Goal: Information Seeking & Learning: Understand process/instructions

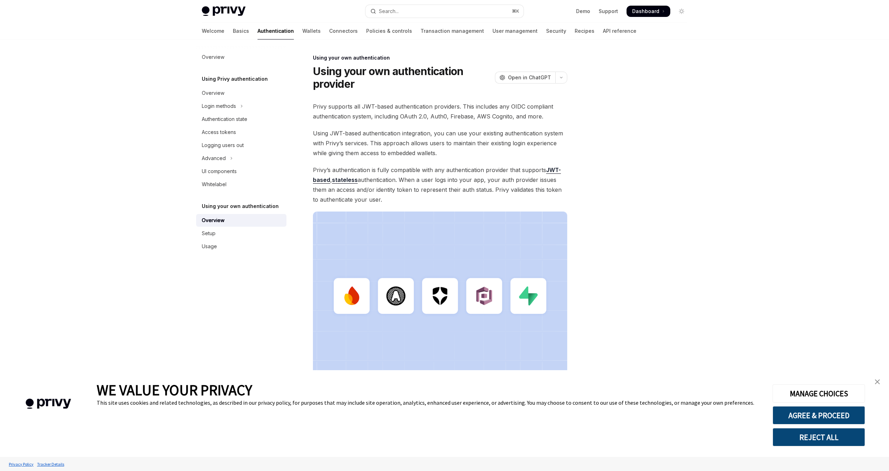
click at [499, 194] on span "Privy’s authentication is fully compatible with any authentication provider tha…" at bounding box center [440, 185] width 254 height 40
click at [253, 238] on link "Setup" at bounding box center [241, 233] width 90 height 13
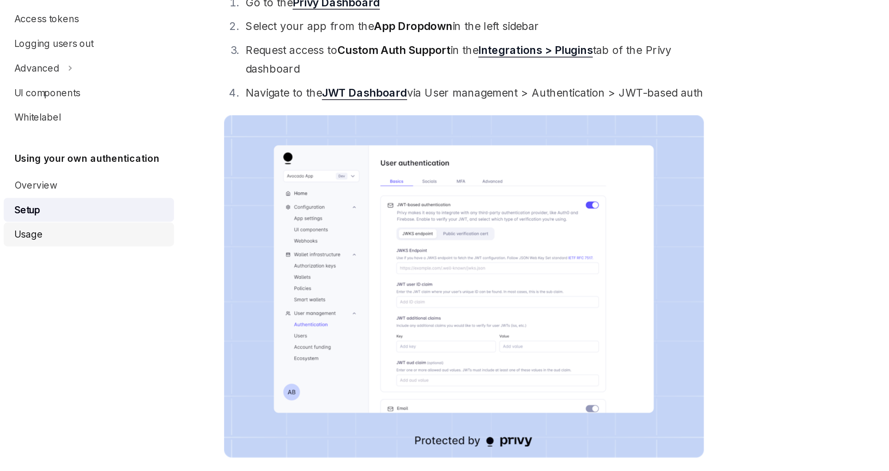
click at [232, 249] on div "Usage" at bounding box center [242, 246] width 80 height 8
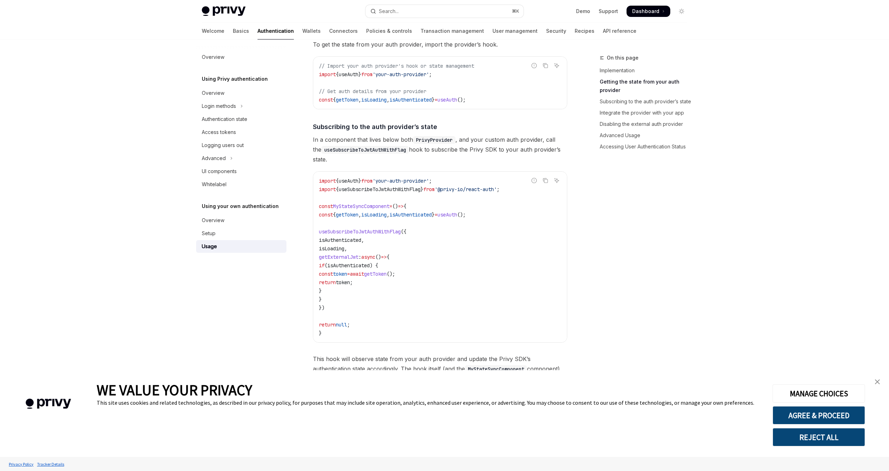
scroll to position [185, 0]
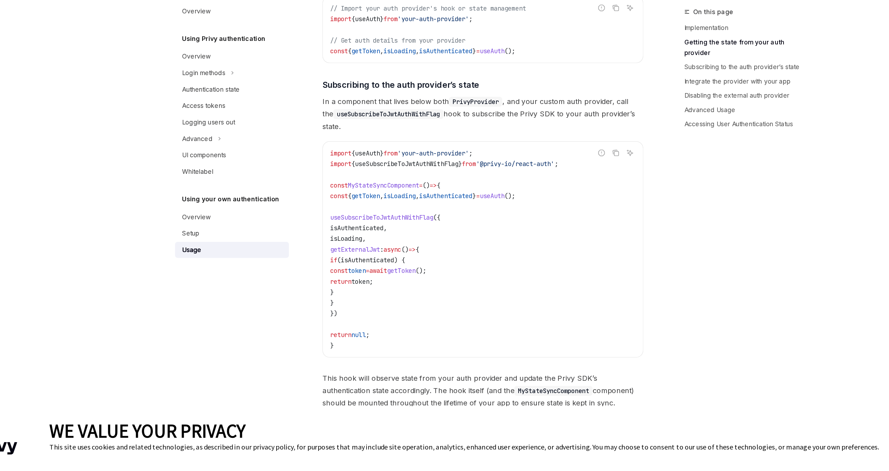
click at [377, 221] on span "useSubscribeToJwtAuthWithFlag" at bounding box center [360, 221] width 82 height 6
click at [394, 232] on code "import { useAuth } from 'your-auth-provider' ; import { useSubscribeToJwtAuthWi…" at bounding box center [440, 246] width 242 height 161
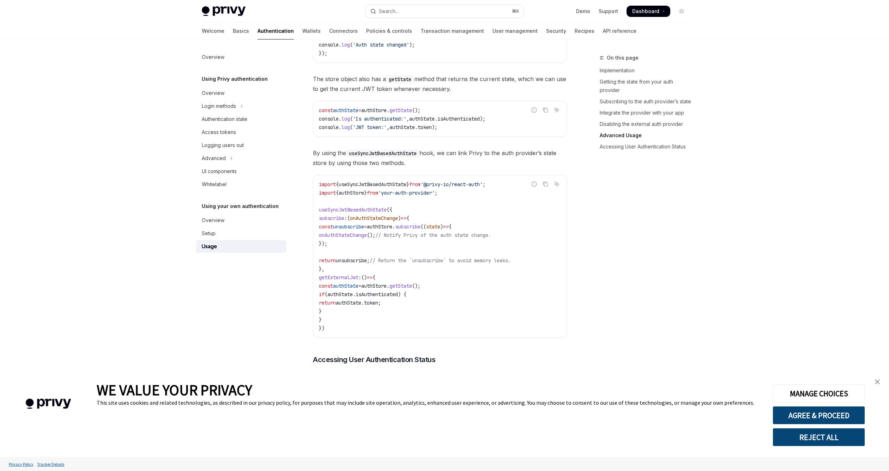
scroll to position [1072, 0]
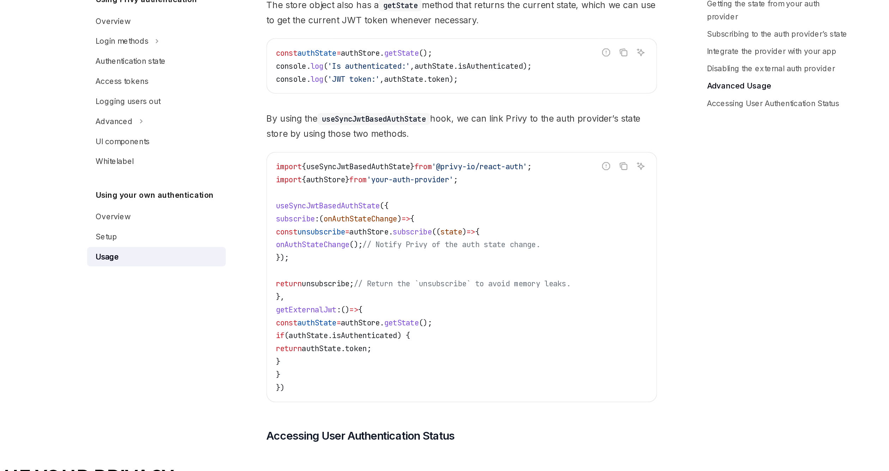
click at [421, 263] on span "// Return the `unsubscribe` to avoid memory leaks." at bounding box center [440, 264] width 141 height 6
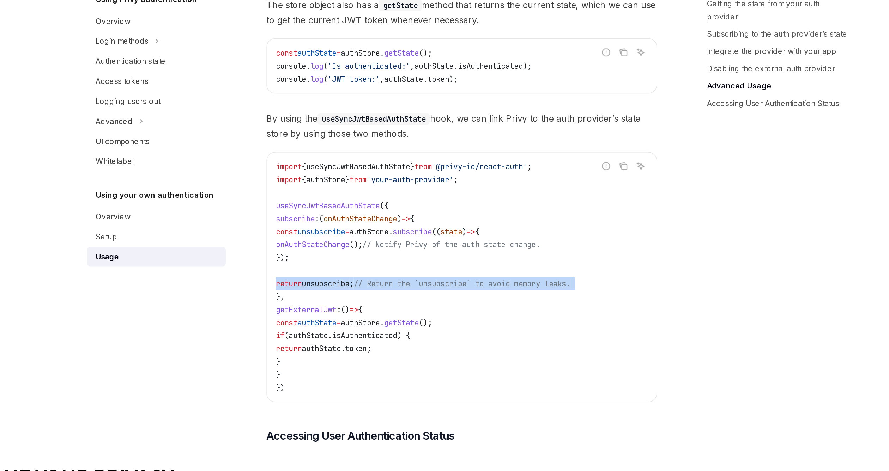
click at [421, 263] on span "// Return the `unsubscribe` to avoid memory leaks." at bounding box center [440, 264] width 141 height 6
click at [428, 268] on code "import { useSyncJwtBasedAuthState } from '@privy-io/react-auth' ; import { auth…" at bounding box center [440, 260] width 242 height 152
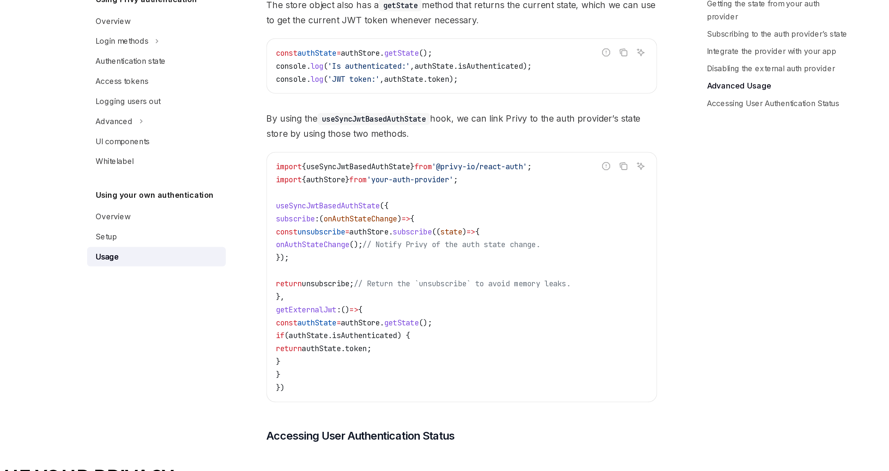
click at [428, 265] on span "// Return the `unsubscribe` to avoid memory leaks." at bounding box center [440, 264] width 141 height 6
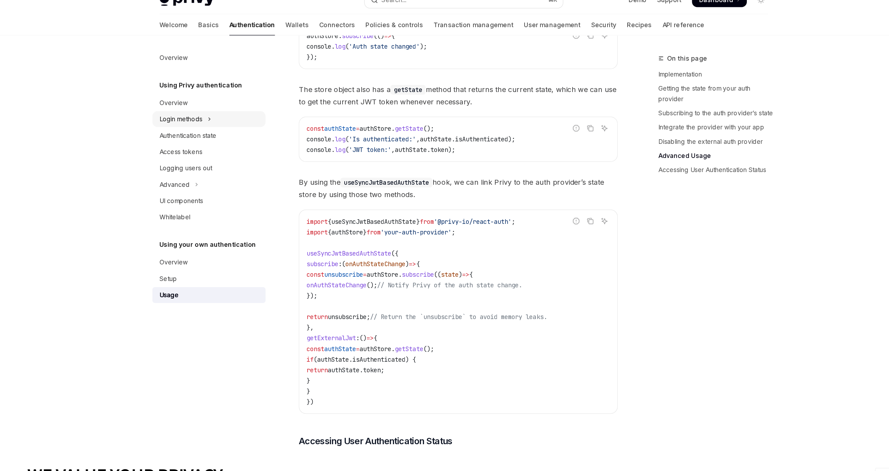
click at [243, 110] on button "Login methods" at bounding box center [241, 106] width 90 height 13
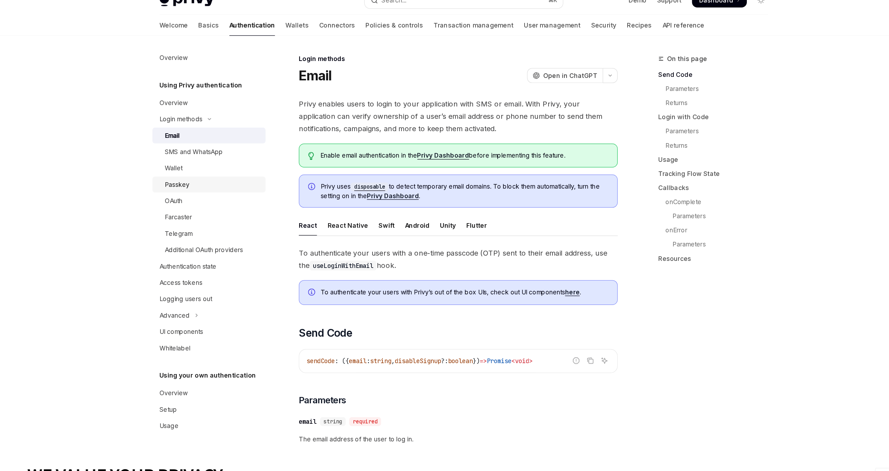
click at [250, 163] on link "Passkey" at bounding box center [241, 158] width 90 height 13
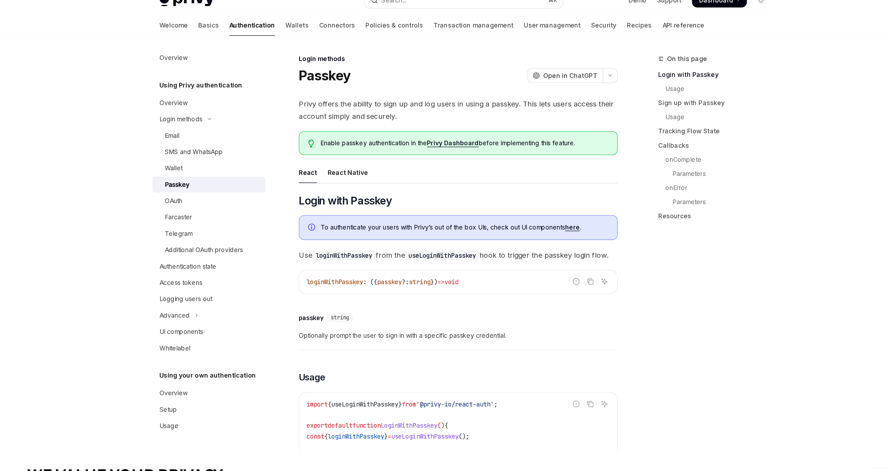
click at [273, 161] on div "Passkey" at bounding box center [244, 158] width 76 height 8
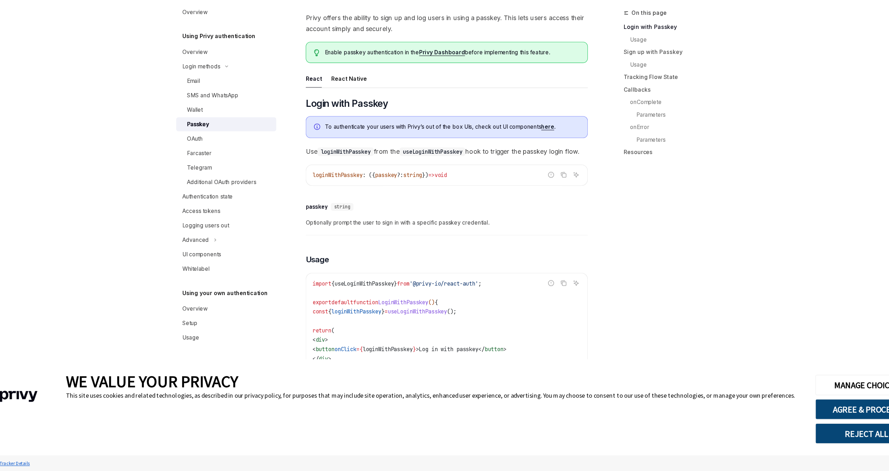
scroll to position [32, 0]
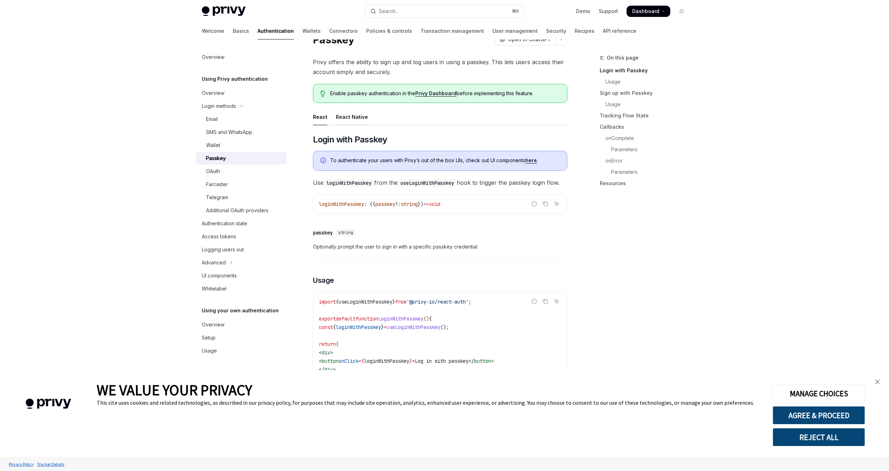
click at [356, 120] on div "React Native" at bounding box center [352, 117] width 32 height 17
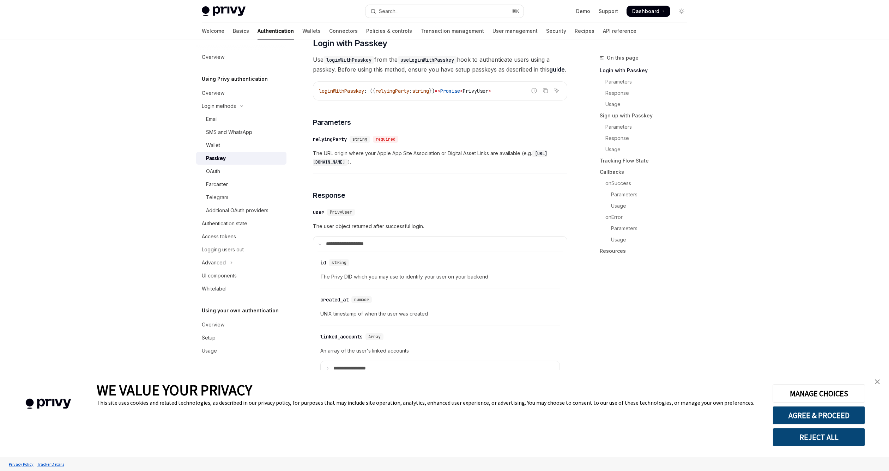
scroll to position [196, 0]
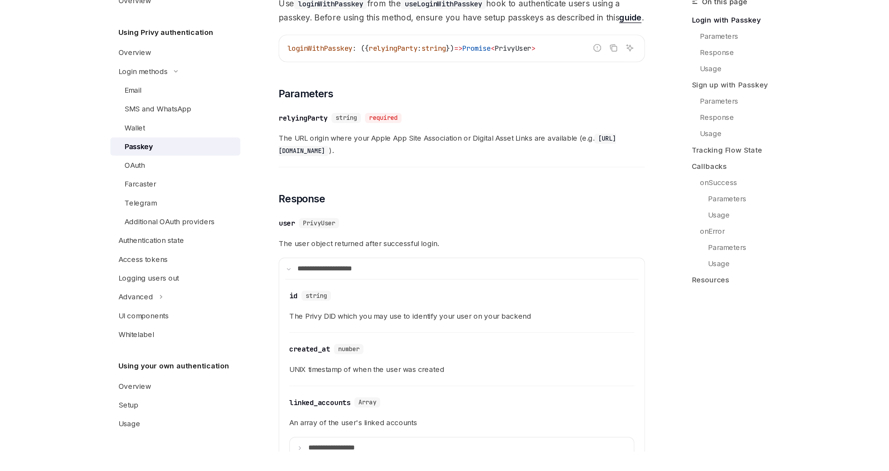
click at [457, 151] on span "The URL origin where your Apple App Site Association or Digital Asset Links are…" at bounding box center [440, 157] width 254 height 17
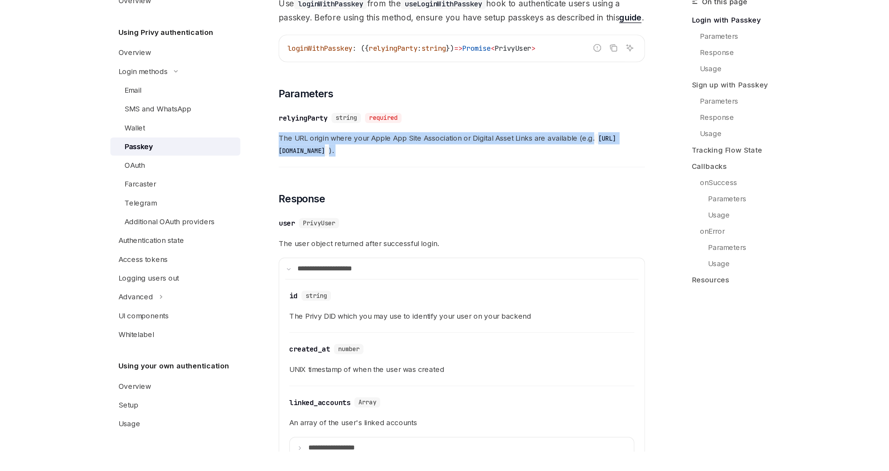
click at [457, 151] on span "The URL origin where your Apple App Site Association or Digital Asset Links are…" at bounding box center [440, 157] width 254 height 17
click at [464, 169] on div "​ relyingParty string required The URL origin where your Apple App Site Associa…" at bounding box center [440, 152] width 254 height 42
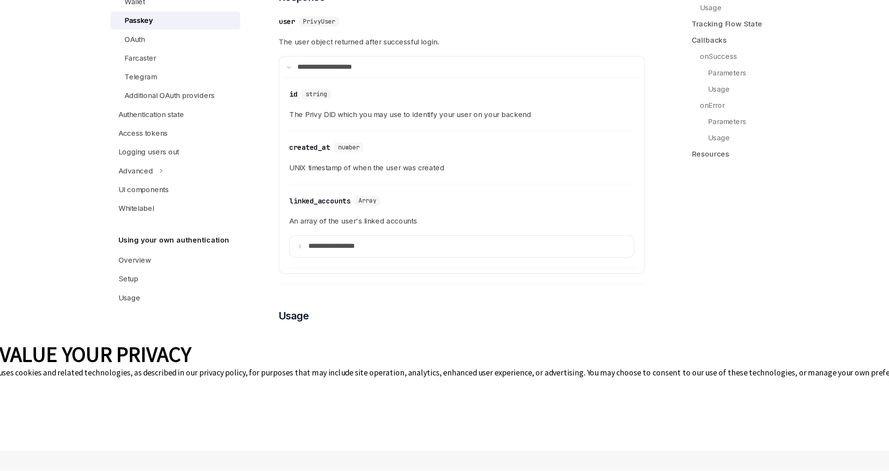
scroll to position [248, 0]
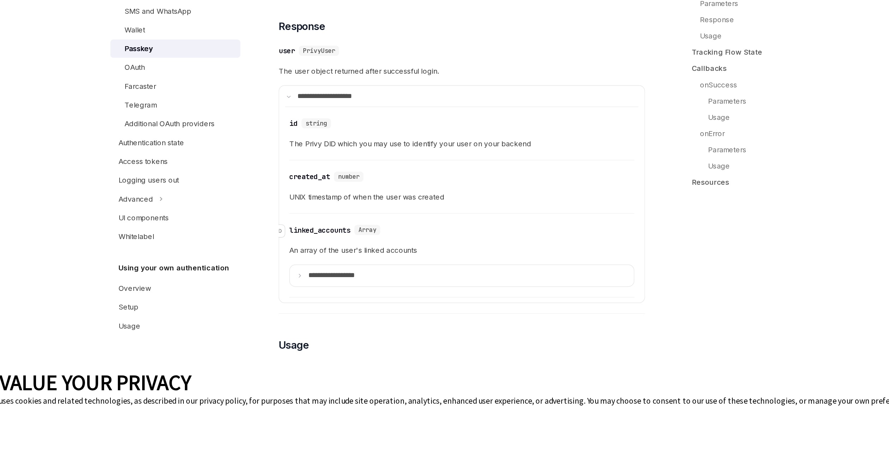
click at [447, 280] on div "​ linked_accounts Array" at bounding box center [436, 284] width 232 height 8
click at [407, 298] on div "**********" at bounding box center [440, 308] width 240 height 29
click at [417, 298] on div "**********" at bounding box center [440, 308] width 240 height 29
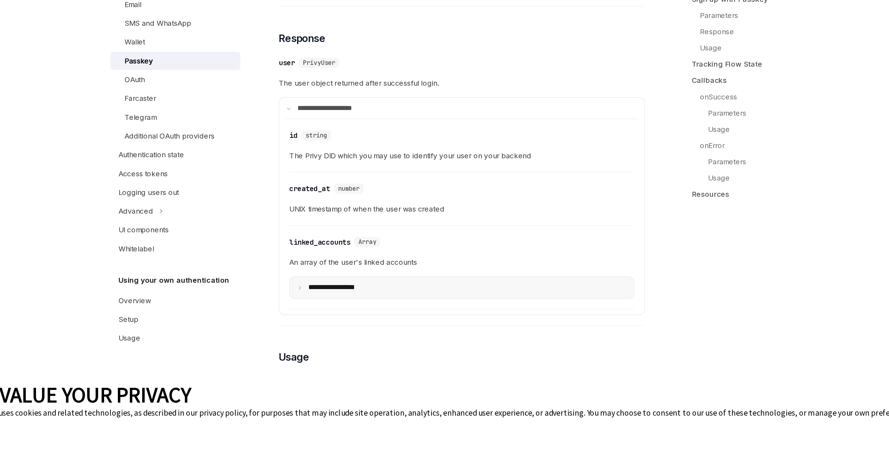
click at [330, 312] on summary "**********" at bounding box center [440, 316] width 239 height 14
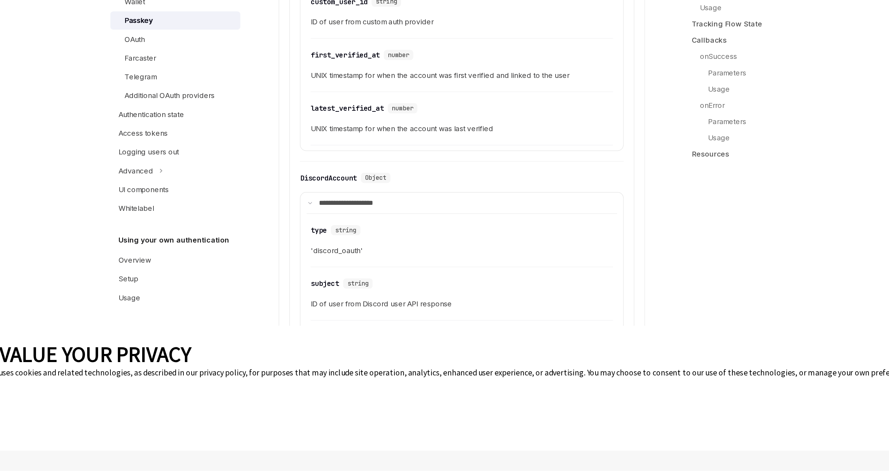
scroll to position [743, 0]
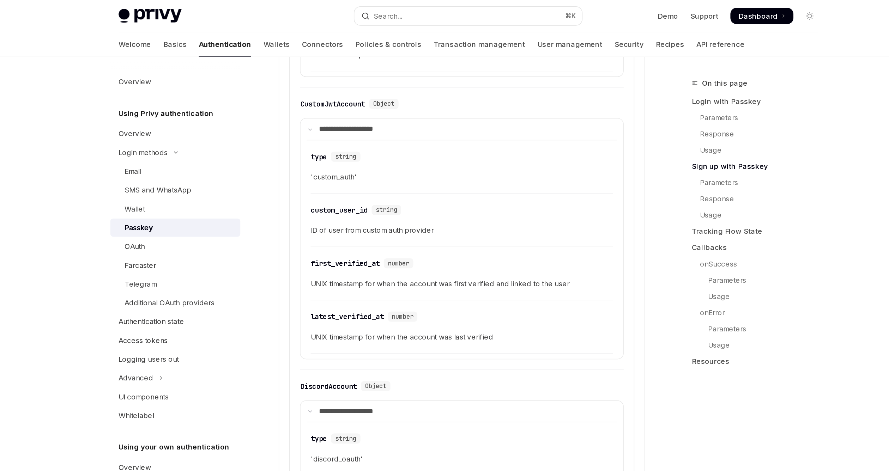
click at [370, 160] on div "ID of user from custom auth provider" at bounding box center [440, 160] width 210 height 8
click at [383, 196] on div "UNIX timestamp for when the account was first verified and linked to the user" at bounding box center [440, 197] width 210 height 8
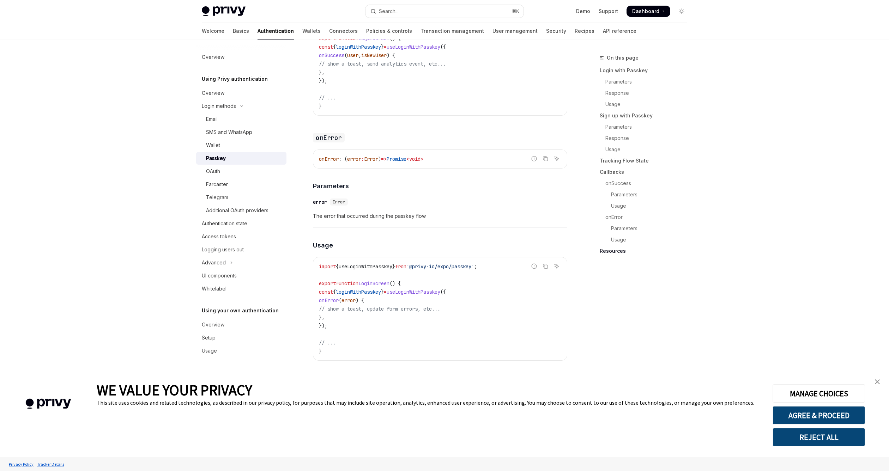
scroll to position [5709, 0]
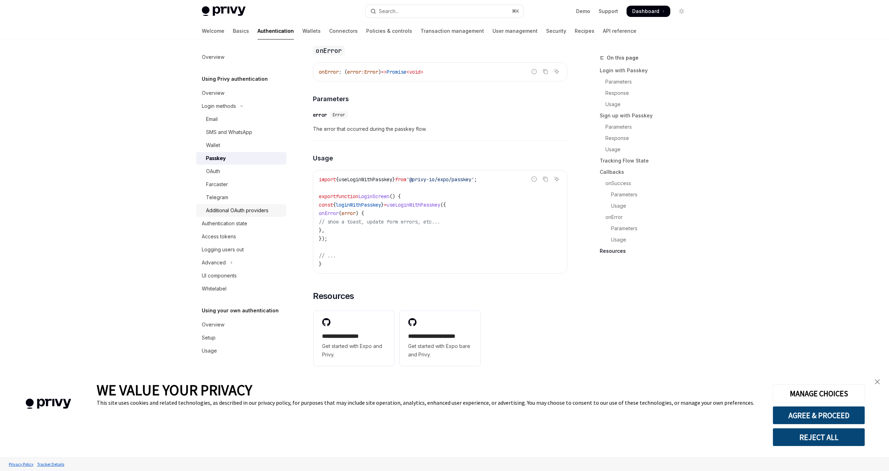
click at [265, 212] on div "Additional OAuth providers" at bounding box center [237, 210] width 62 height 8
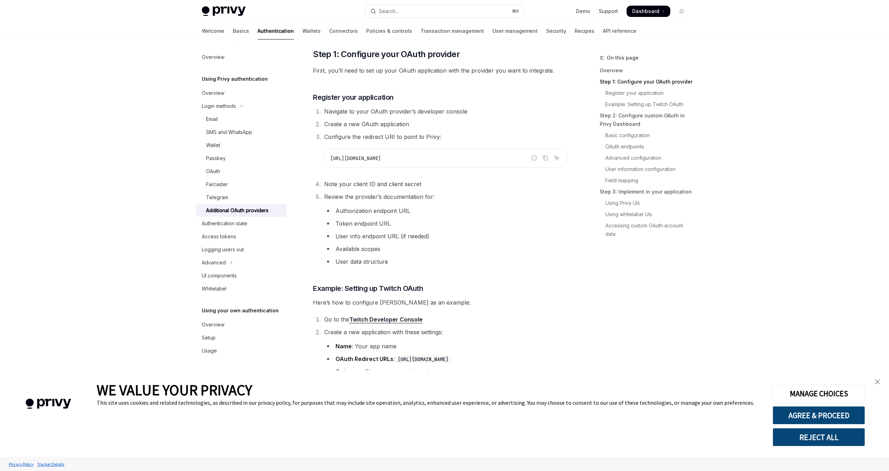
scroll to position [235, 0]
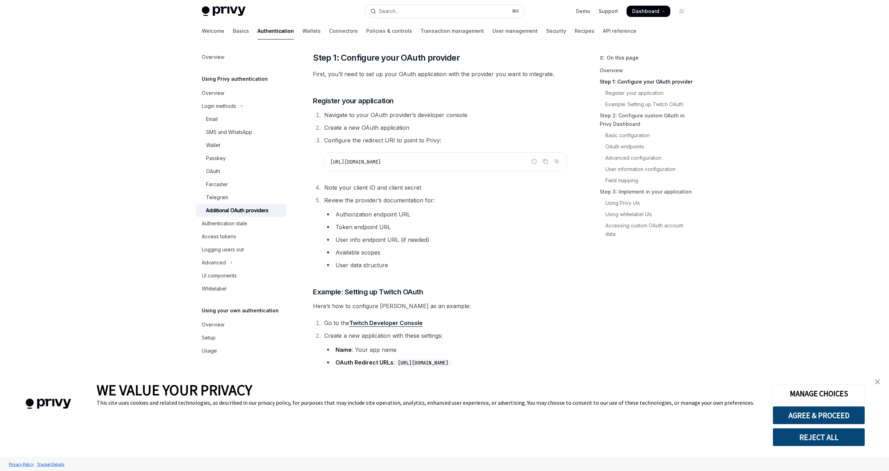
click at [403, 128] on li "Create a new OAuth application" at bounding box center [444, 128] width 245 height 10
click at [411, 138] on li "Configure the redirect URI to point to Privy: Report incorrect code Copy Ask AI…" at bounding box center [444, 153] width 245 height 36
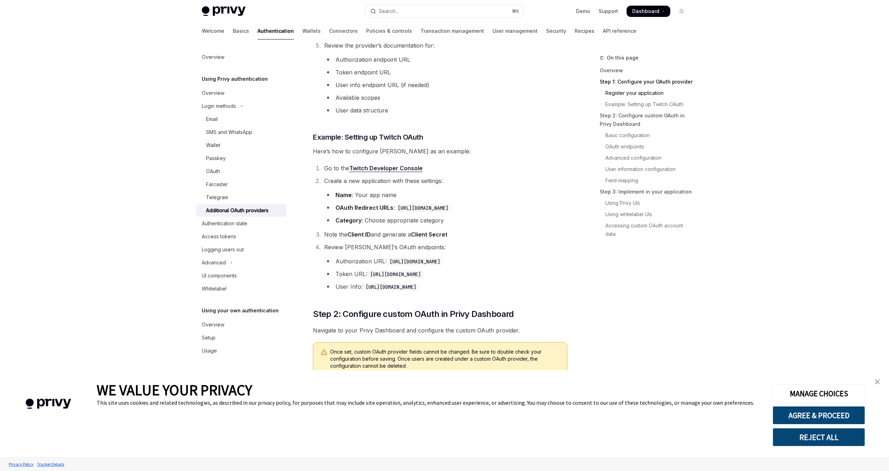
scroll to position [391, 0]
click at [431, 218] on li "Category : Choose appropriate category" at bounding box center [445, 219] width 243 height 10
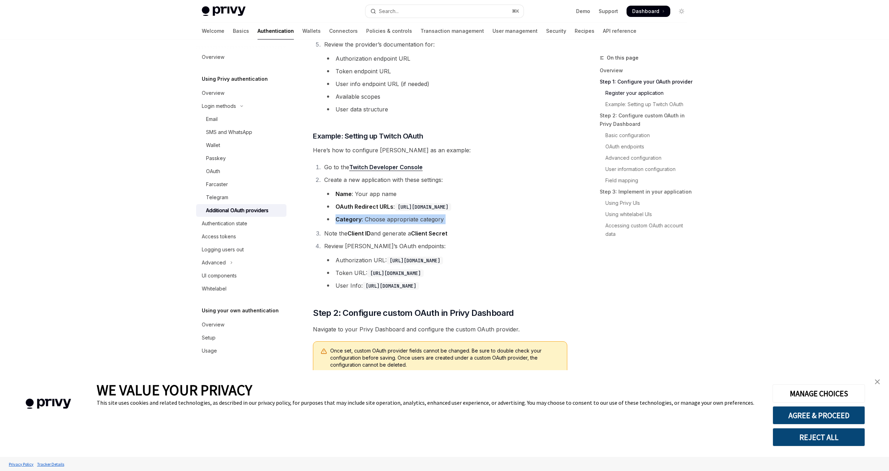
click at [431, 218] on li "Category : Choose appropriate category" at bounding box center [445, 219] width 243 height 10
click at [451, 235] on li "Note the Client ID and generate a Client Secret" at bounding box center [444, 234] width 245 height 10
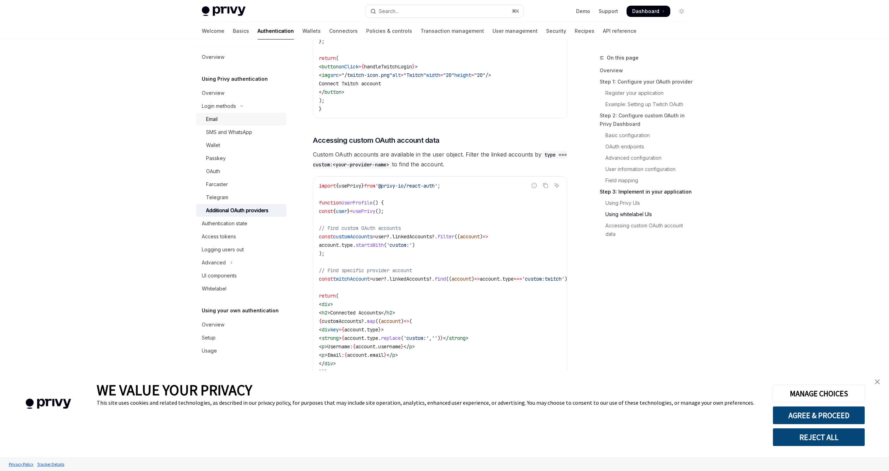
scroll to position [2218, 0]
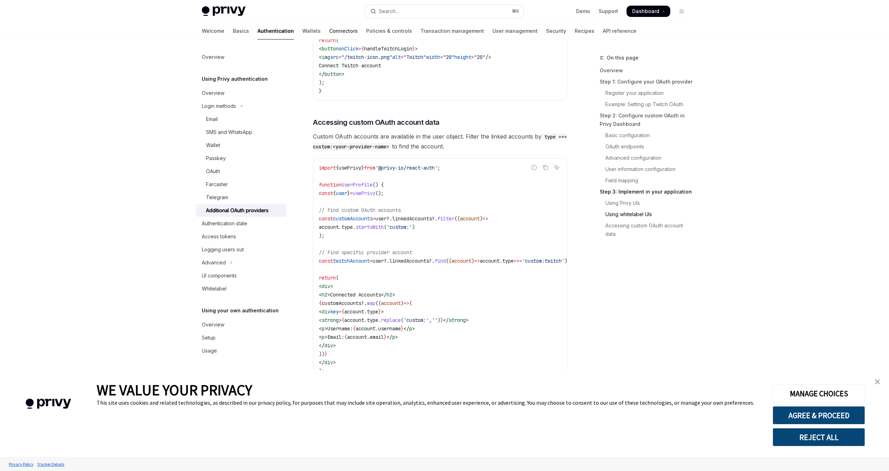
click at [329, 31] on link "Connectors" at bounding box center [343, 31] width 29 height 17
type textarea "*"
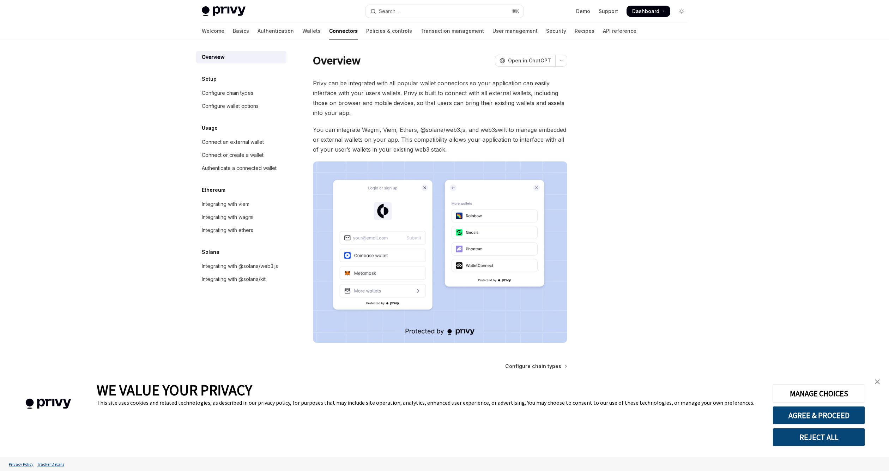
click at [365, 99] on span "Privy can be integrated with all popular wallet connectors so your application …" at bounding box center [440, 98] width 254 height 40
click at [467, 101] on span "Privy can be integrated with all popular wallet connectors so your application …" at bounding box center [440, 98] width 254 height 40
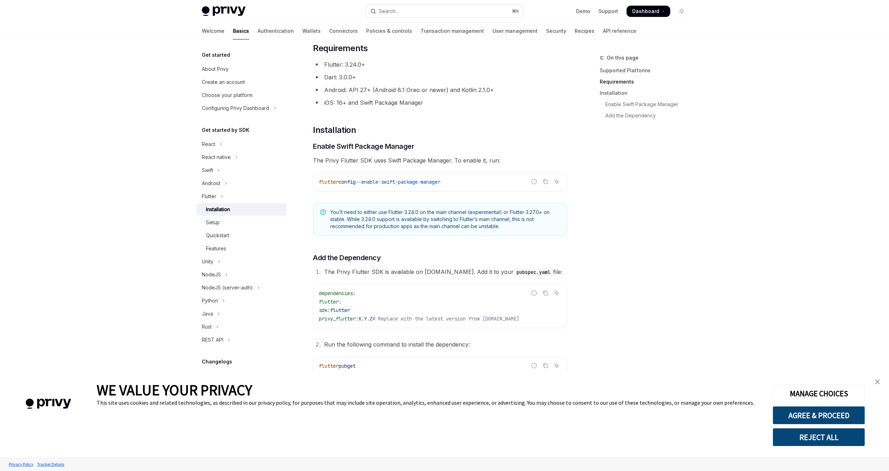
scroll to position [132, 0]
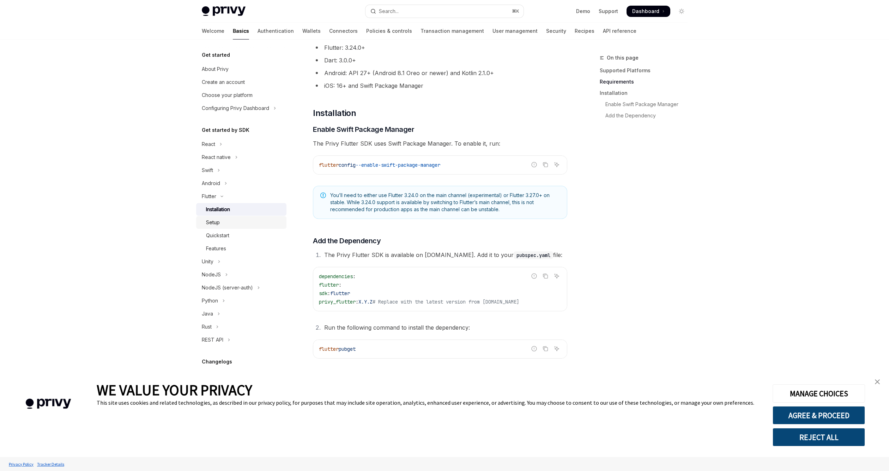
click at [230, 224] on div "Setup" at bounding box center [244, 222] width 76 height 8
type textarea "*"
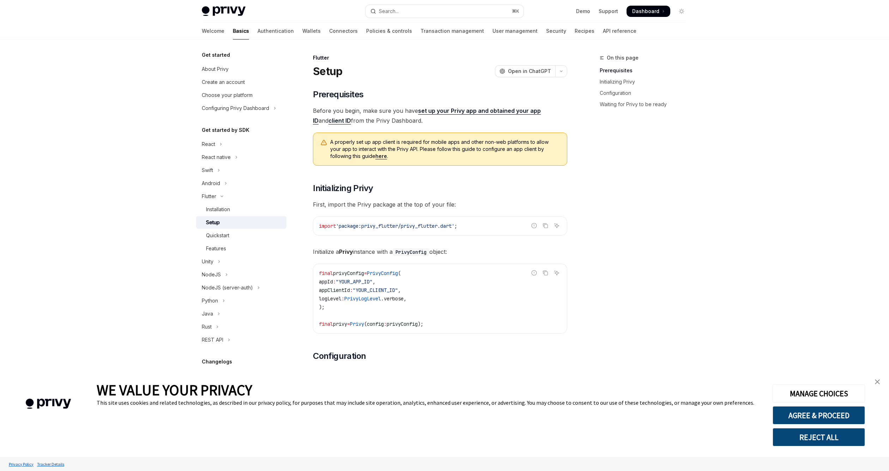
scroll to position [68, 0]
